Goal: Communication & Community: Answer question/provide support

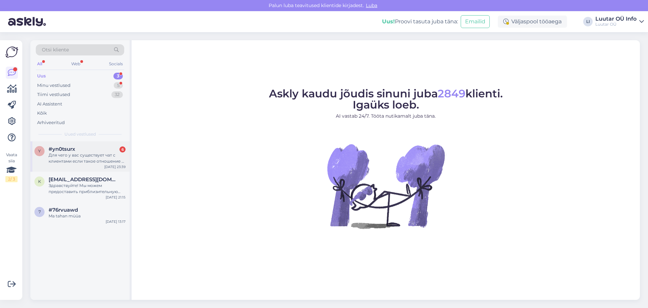
click at [78, 154] on div "Для чего у вас существует чат с клиентами если такое отношение к клиентам? Как …" at bounding box center [87, 158] width 77 height 12
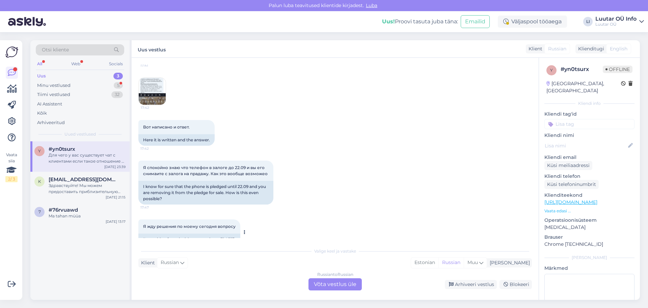
scroll to position [453, 0]
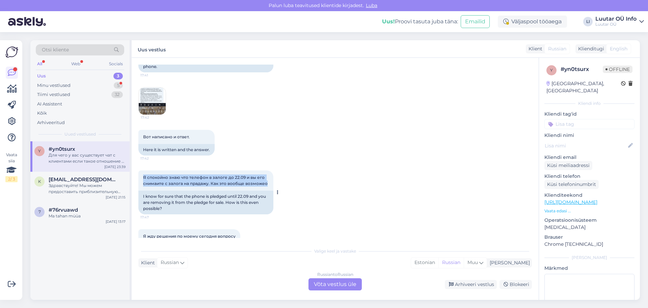
drag, startPoint x: 144, startPoint y: 175, endPoint x: 267, endPoint y: 185, distance: 122.9
click at [267, 185] on div "Я спокойно знаю что телефон в залоге до 22.09 и вы его снимаите с залога на пра…" at bounding box center [205, 180] width 135 height 20
copy span "Я спокойно знаю что телефон в залоге до 22.09 и вы его снимаите с залога на пра…"
click at [155, 100] on img at bounding box center [152, 100] width 27 height 27
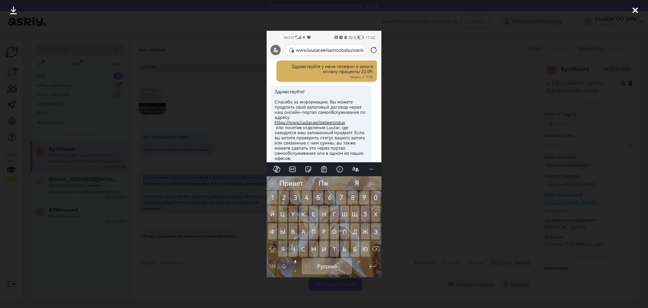
click at [13, 10] on icon at bounding box center [13, 10] width 7 height 9
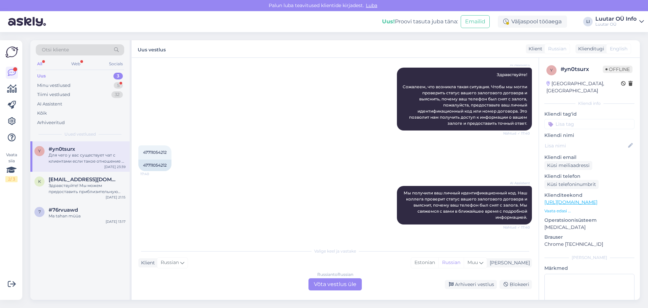
scroll to position [216, 0]
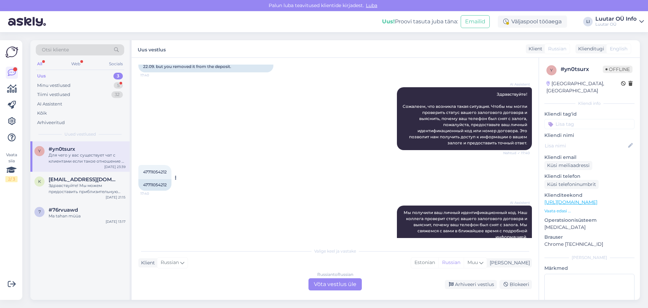
click at [143, 172] on div "47711054212 17:40" at bounding box center [154, 172] width 33 height 14
drag, startPoint x: 142, startPoint y: 171, endPoint x: 196, endPoint y: 172, distance: 53.7
click at [170, 173] on div "47711054212 17:40" at bounding box center [154, 172] width 33 height 14
copy span "47711054212"
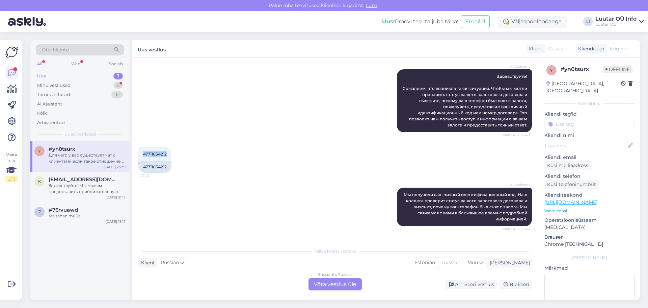
scroll to position [250, 0]
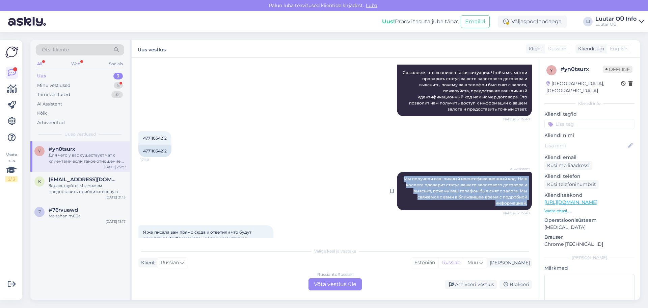
drag, startPoint x: 399, startPoint y: 177, endPoint x: 526, endPoint y: 206, distance: 130.2
click at [526, 206] on div "AI Assistent Мы получили ваш личный идентификационный код. Наш коллега проверит…" at bounding box center [464, 191] width 135 height 38
copy span "Мы получили ваш личный идентификационный код. Наш коллега проверит статус вашег…"
click at [358, 178] on div "AI Assistent Мы получили ваш личный идентификационный код. Наш коллега проверит…" at bounding box center [335, 190] width 394 height 53
drag, startPoint x: 398, startPoint y: 177, endPoint x: 523, endPoint y: 205, distance: 128.1
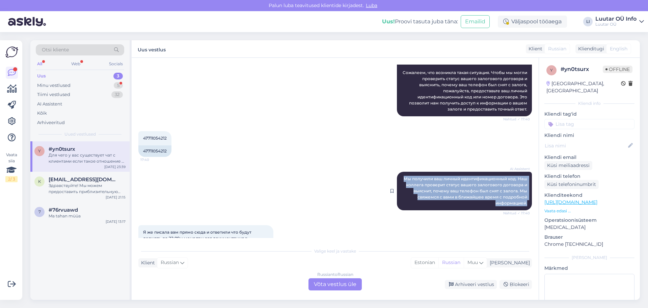
click at [523, 205] on div "AI Assistent Мы получили ваш личный идентификационный код. Наш коллега проверит…" at bounding box center [464, 191] width 135 height 38
copy span "Мы получили ваш личный идентификационный код. Наш коллега проверит статус вашег…"
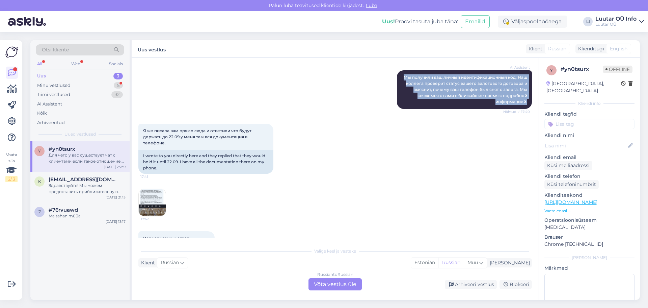
scroll to position [419, 0]
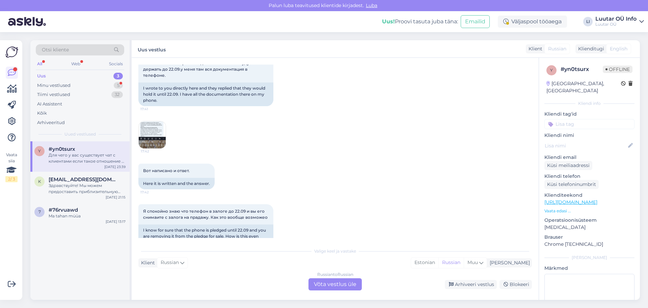
click at [152, 129] on img at bounding box center [152, 134] width 27 height 27
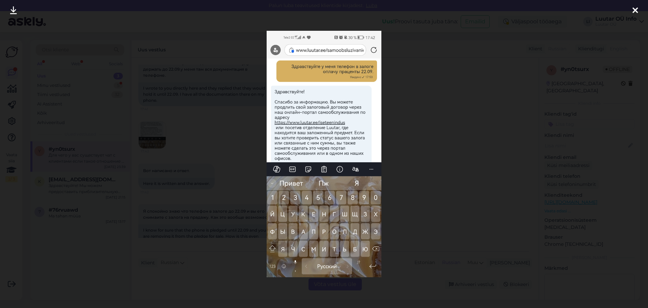
click at [15, 10] on icon at bounding box center [13, 10] width 7 height 9
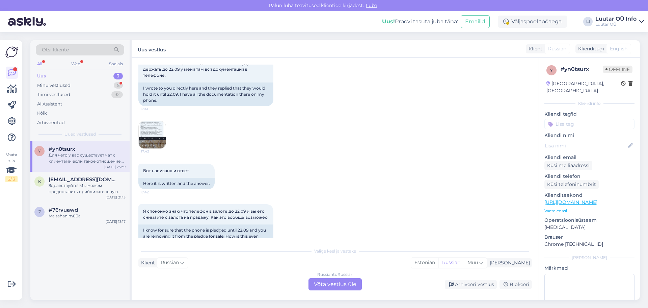
click at [149, 130] on img at bounding box center [152, 134] width 27 height 27
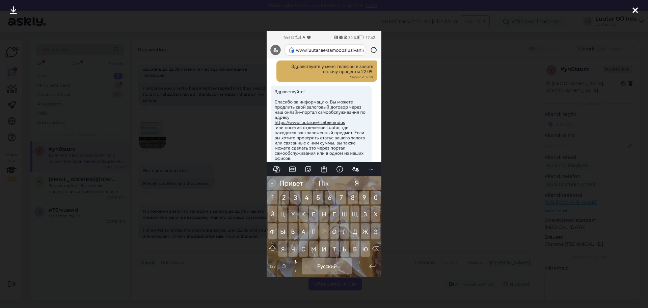
click at [12, 12] on icon at bounding box center [13, 10] width 7 height 9
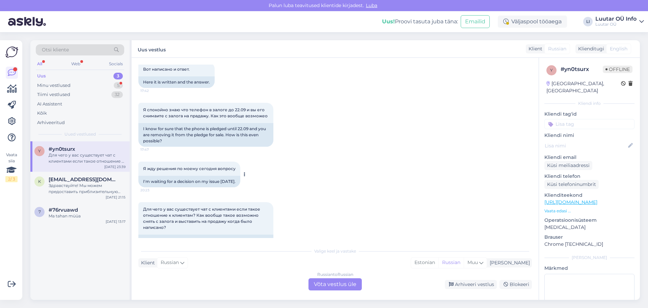
scroll to position [554, 0]
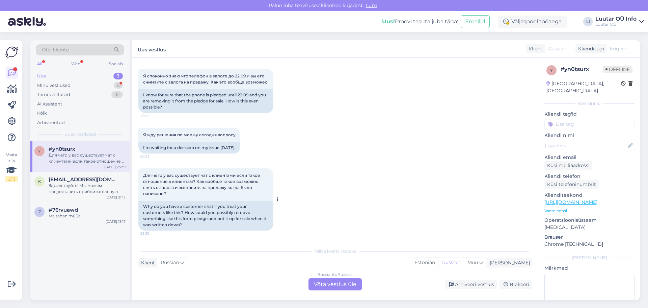
drag, startPoint x: 141, startPoint y: 175, endPoint x: 255, endPoint y: 198, distance: 115.7
click at [255, 198] on div "Для чего у вас существует чат с клиентами если такое отношение к клиентам? Как …" at bounding box center [205, 184] width 135 height 32
copy span "Для чего у вас существует чат с клиентами если такое отношение к клиентам? Как …"
click at [329, 285] on div "Russian to Russian Võta vestlus üle" at bounding box center [335, 284] width 53 height 12
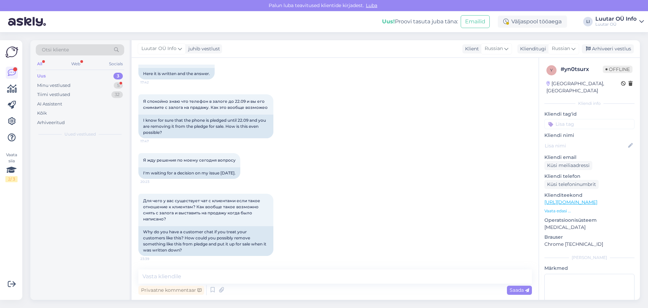
scroll to position [529, 0]
click at [190, 275] on textarea at bounding box center [335, 276] width 394 height 14
paste textarea "Здравствуйте! Срок вашего договора был не до [DATE], а до [DATE]. После этого м…"
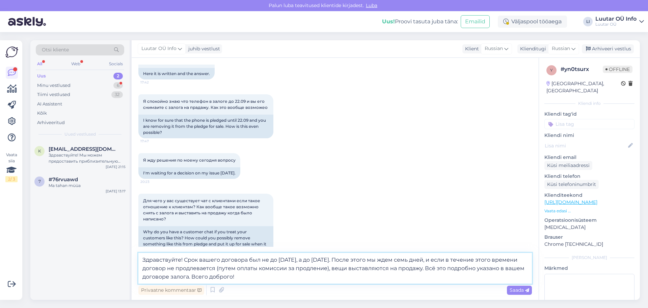
scroll to position [545, 0]
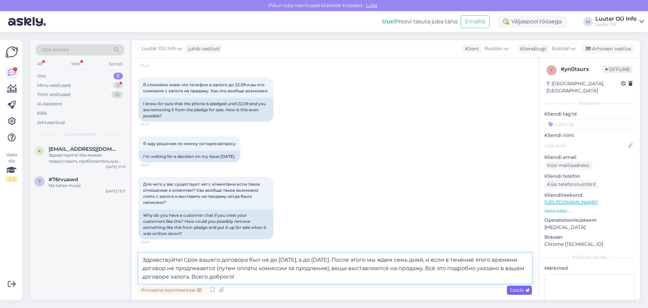
type textarea "Здравствуйте! Срок вашего договора был не до [DATE], а до [DATE]. После этого м…"
click at [516, 290] on span "Saada" at bounding box center [520, 290] width 20 height 6
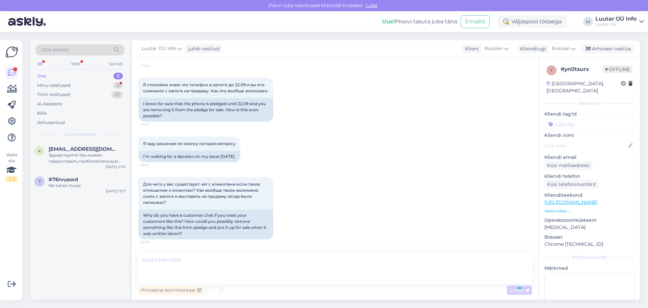
scroll to position [602, 0]
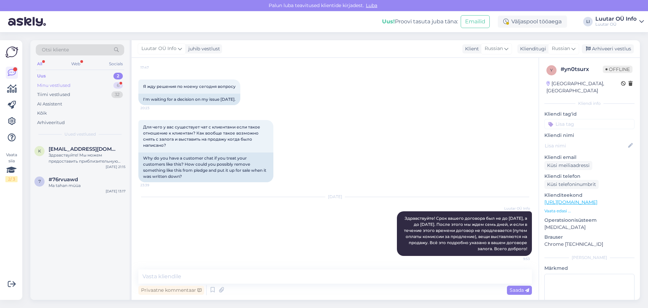
click at [116, 83] on div "6" at bounding box center [117, 85] width 9 height 7
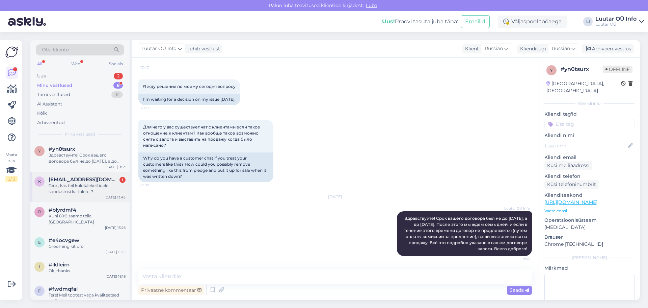
click at [93, 189] on div "Tere , kas teil kuldkäekettidele soodustusi ka tuleb . ?" at bounding box center [87, 188] width 77 height 12
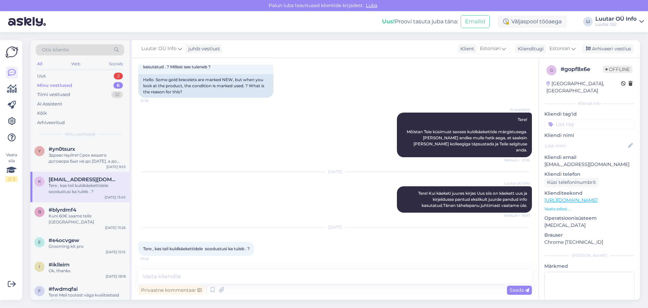
scroll to position [47, 0]
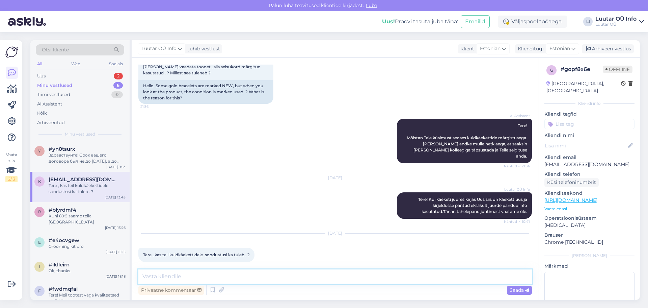
click at [175, 277] on textarea at bounding box center [335, 276] width 394 height 14
type textarea "Tere! Täpset aega millal soodustusi tuleb me kahjuks ette ei tea."
click at [519, 291] on span "Saada" at bounding box center [520, 290] width 20 height 6
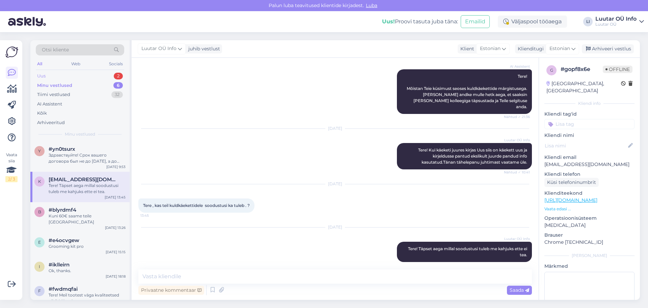
click at [119, 75] on div "2" at bounding box center [118, 76] width 9 height 7
